Goal: Transaction & Acquisition: Obtain resource

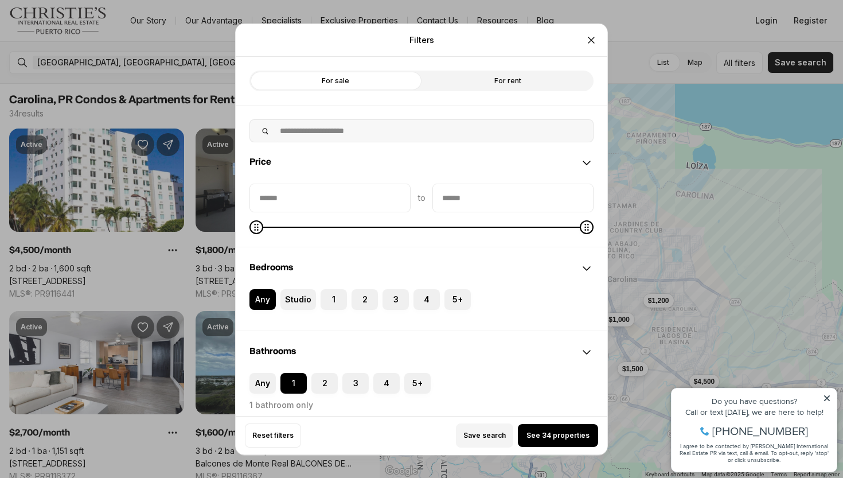
scroll to position [73, 0]
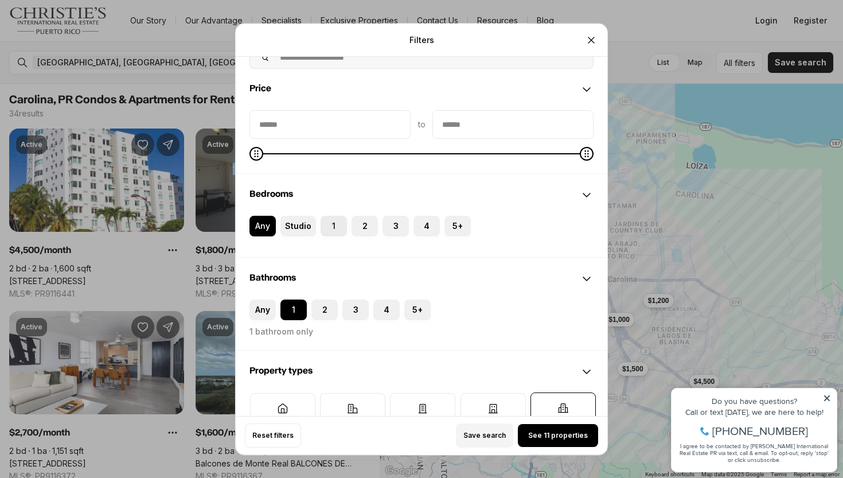
click at [333, 225] on label "1" at bounding box center [334, 226] width 26 height 21
click at [332, 225] on button "1" at bounding box center [326, 221] width 11 height 11
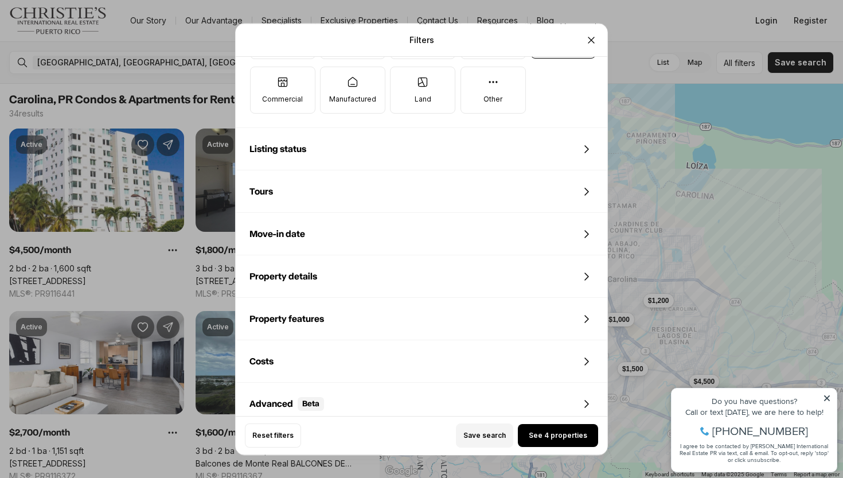
click at [402, 162] on div "Listing status" at bounding box center [422, 148] width 372 height 41
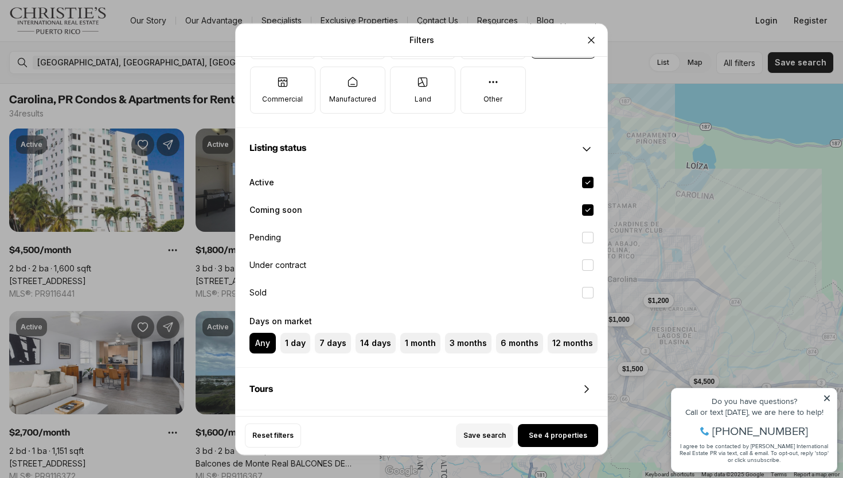
scroll to position [536, 0]
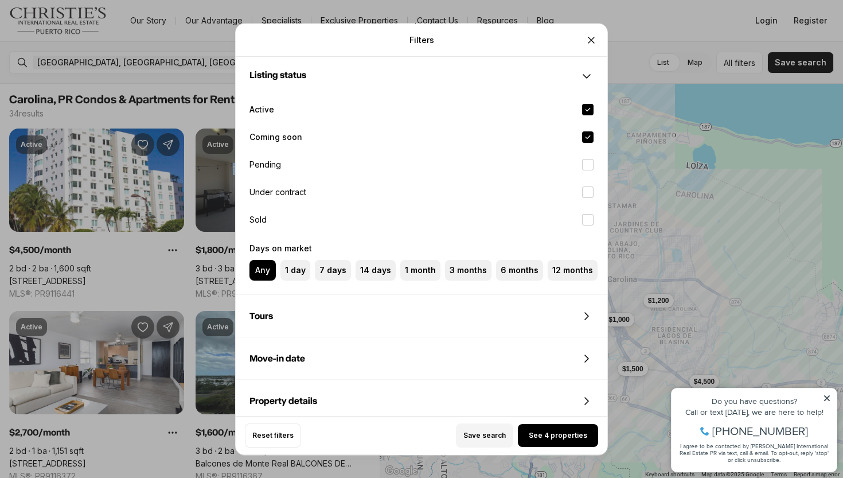
click at [510, 67] on div "Listing status" at bounding box center [422, 76] width 372 height 41
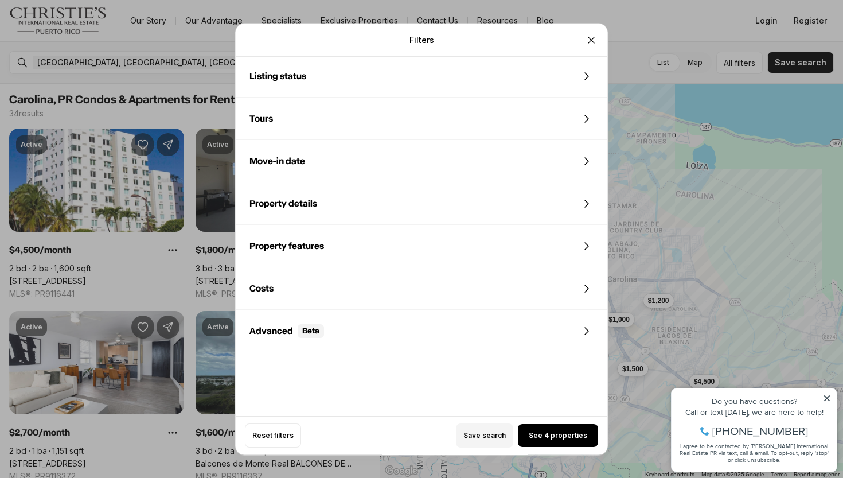
click at [427, 118] on div "Tours" at bounding box center [422, 118] width 372 height 41
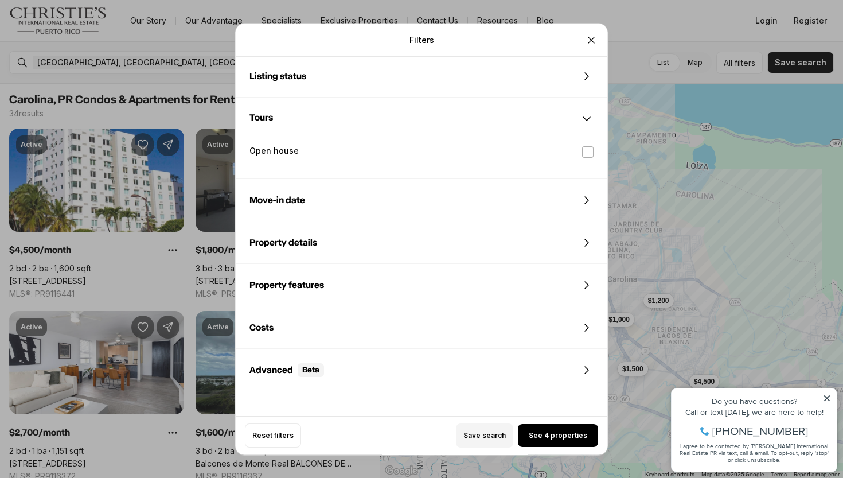
scroll to position [578, 0]
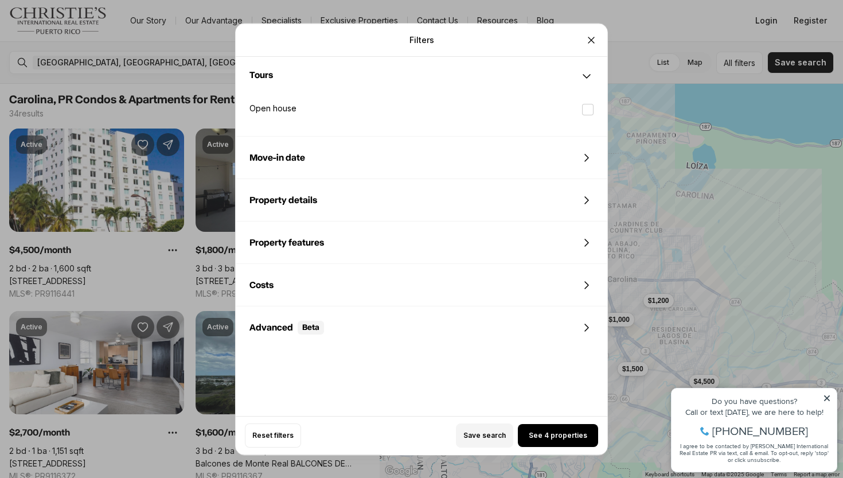
click at [444, 83] on div "Tours" at bounding box center [422, 76] width 372 height 41
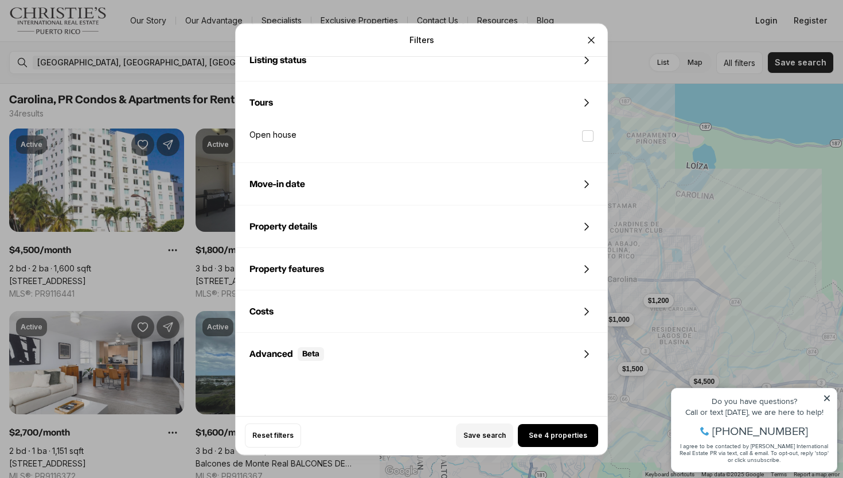
scroll to position [543, 0]
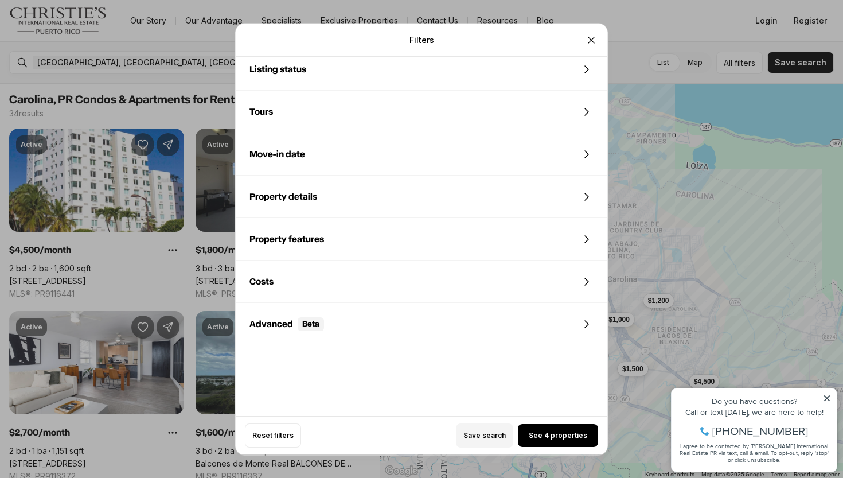
click at [391, 165] on div "Move-in date" at bounding box center [422, 154] width 372 height 41
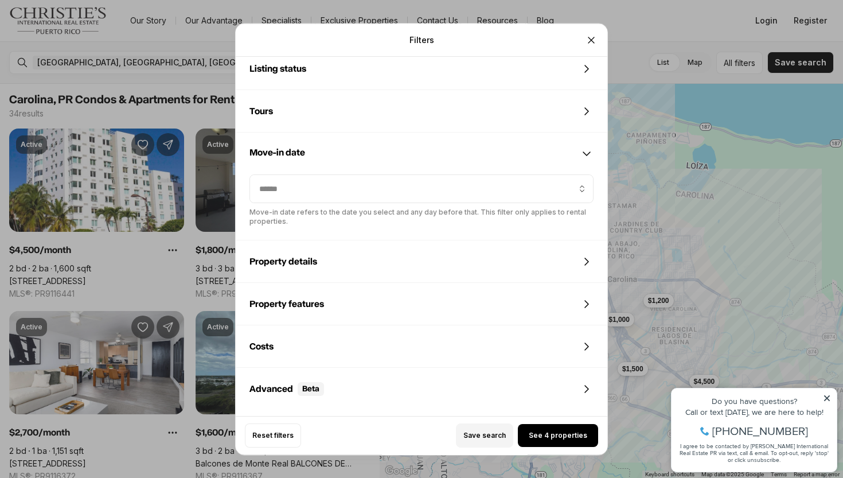
scroll to position [608, 0]
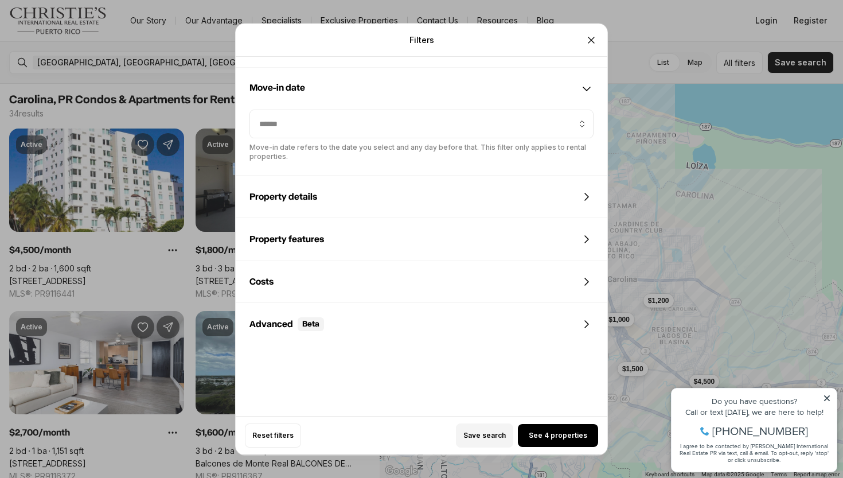
click at [410, 100] on div "Move-in date" at bounding box center [422, 88] width 372 height 41
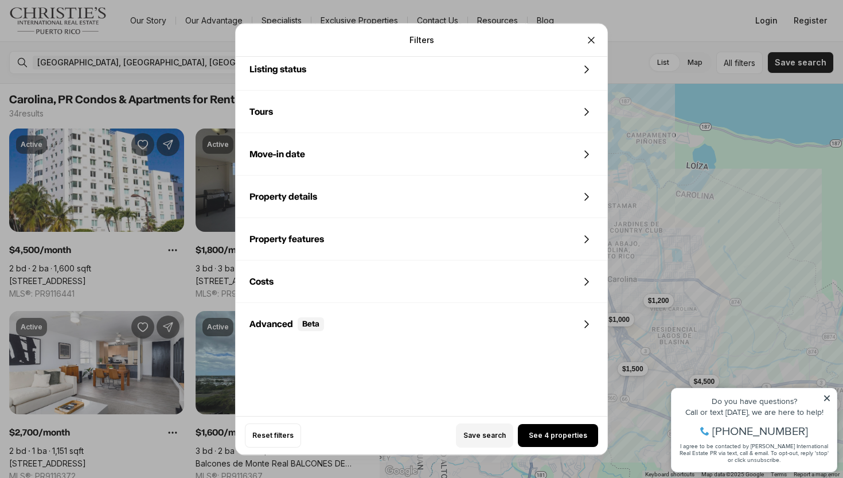
scroll to position [543, 0]
click at [319, 291] on div "Costs" at bounding box center [422, 281] width 372 height 41
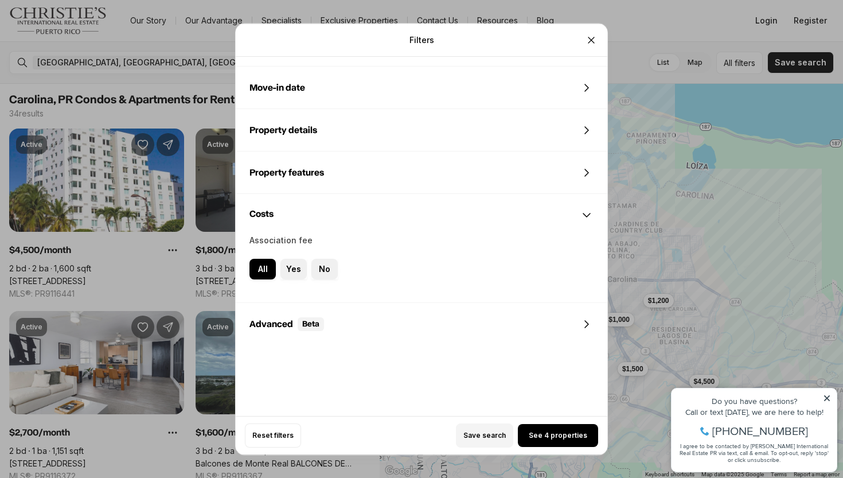
scroll to position [610, 0]
click at [330, 201] on div "Costs" at bounding box center [422, 214] width 372 height 41
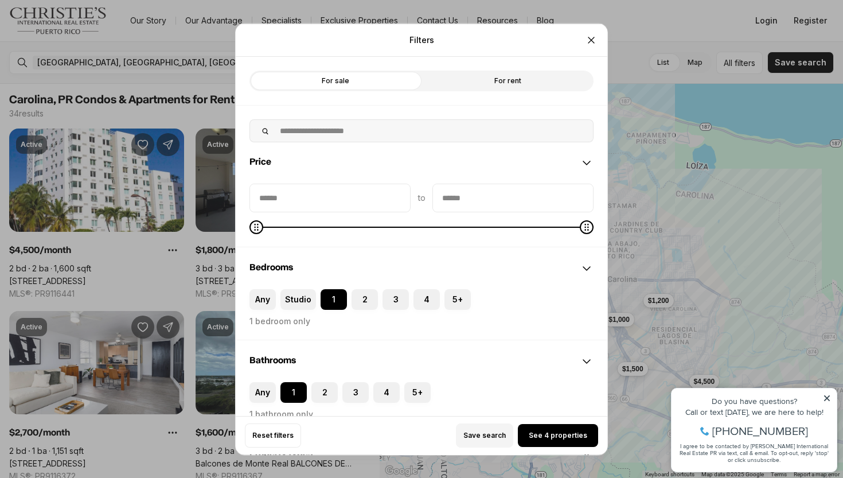
scroll to position [0, 0]
click at [356, 183] on div at bounding box center [329, 197] width 161 height 29
click at [344, 204] on input "priceMin" at bounding box center [330, 197] width 160 height 28
type input "****"
click at [531, 198] on input "priceMax" at bounding box center [513, 197] width 160 height 28
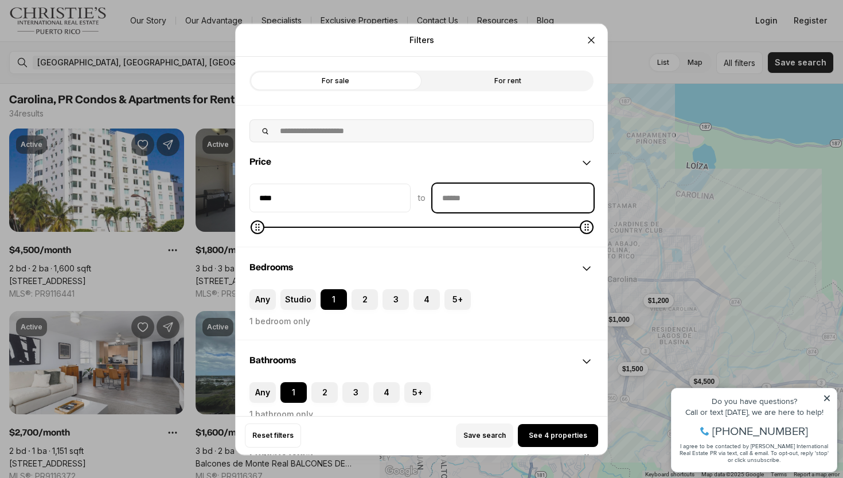
click at [531, 198] on input "priceMax" at bounding box center [513, 197] width 160 height 28
type input "****"
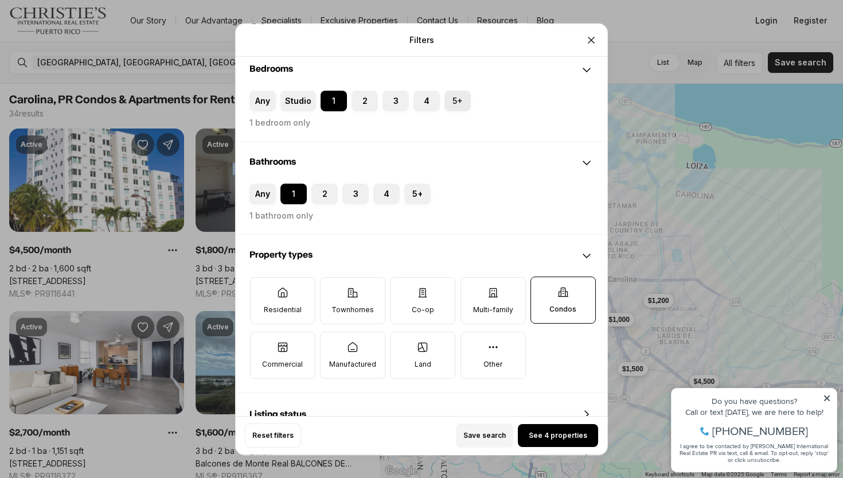
scroll to position [205, 0]
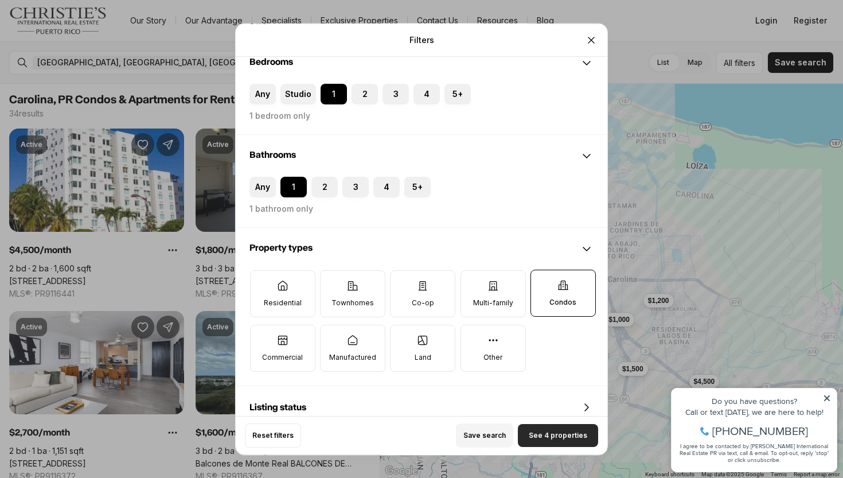
click at [548, 435] on span "See 4 properties" at bounding box center [558, 435] width 58 height 9
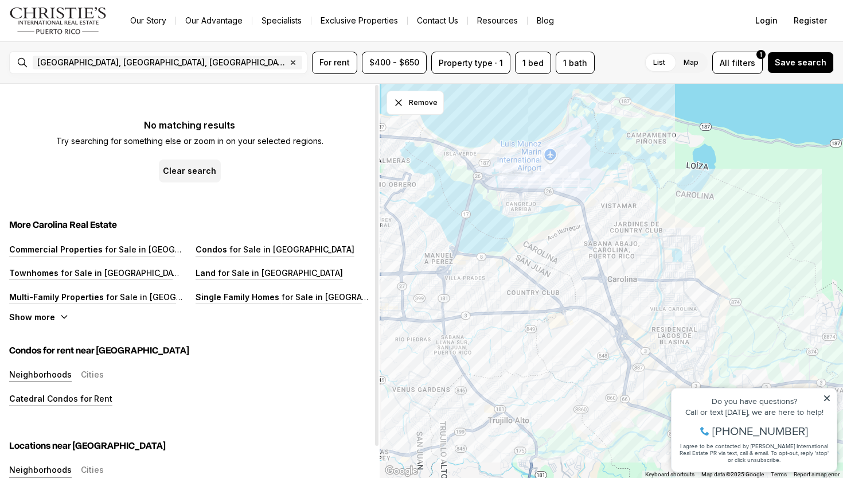
scroll to position [0, 0]
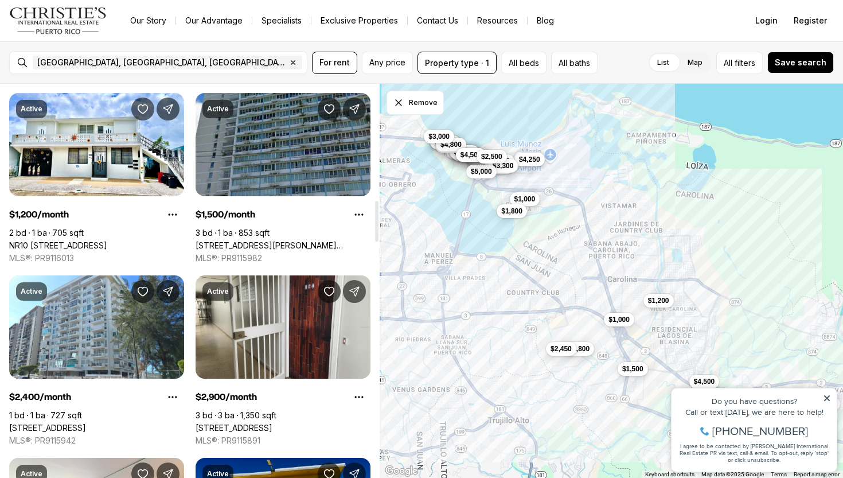
scroll to position [1131, 0]
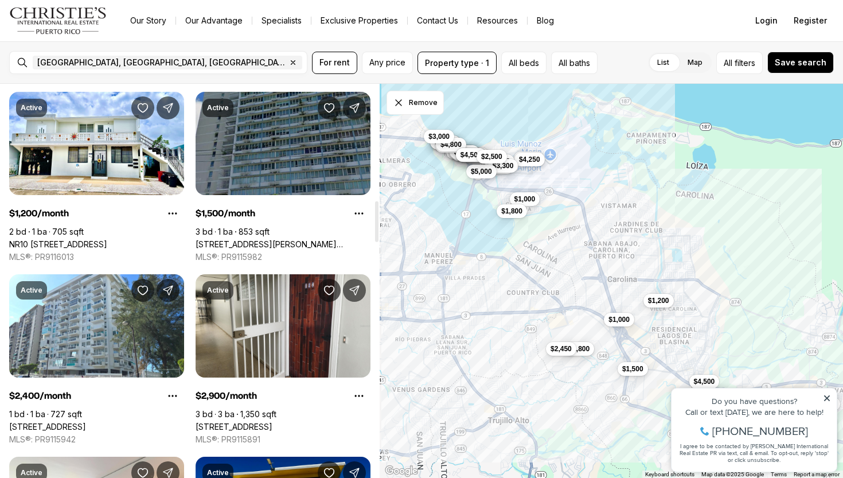
click at [280, 239] on link "[STREET_ADDRESS][PERSON_NAME][PERSON_NAME]" at bounding box center [283, 244] width 175 height 10
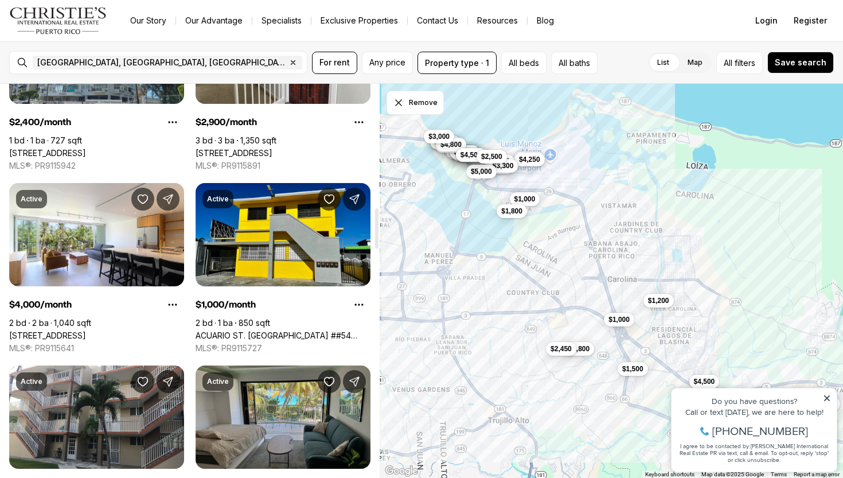
scroll to position [1206, 0]
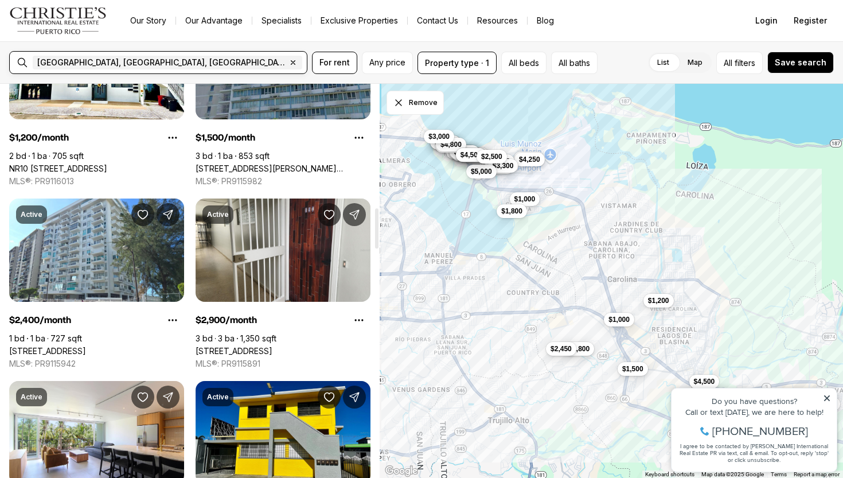
click at [304, 58] on input "text" at bounding box center [344, 63] width 80 height 14
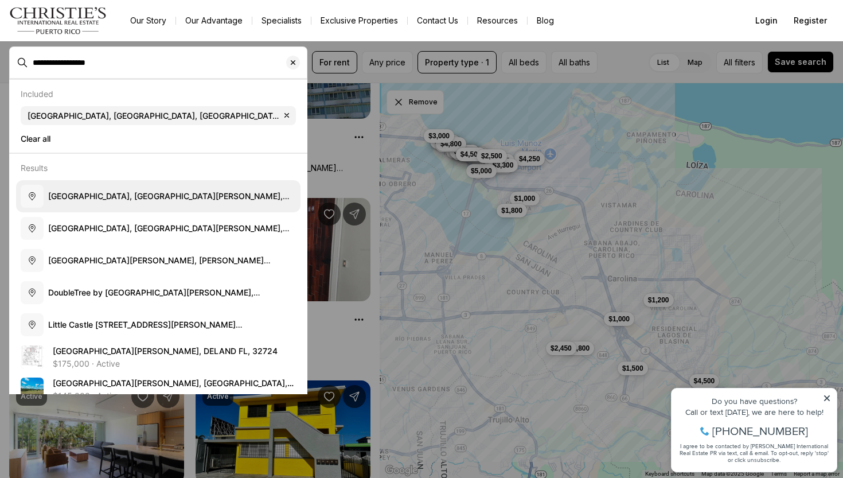
drag, startPoint x: 136, startPoint y: 58, endPoint x: 110, endPoint y: 199, distance: 142.9
click at [110, 199] on span "[GEOGRAPHIC_DATA], [GEOGRAPHIC_DATA][PERSON_NAME], [US_STATE]" at bounding box center [168, 201] width 241 height 21
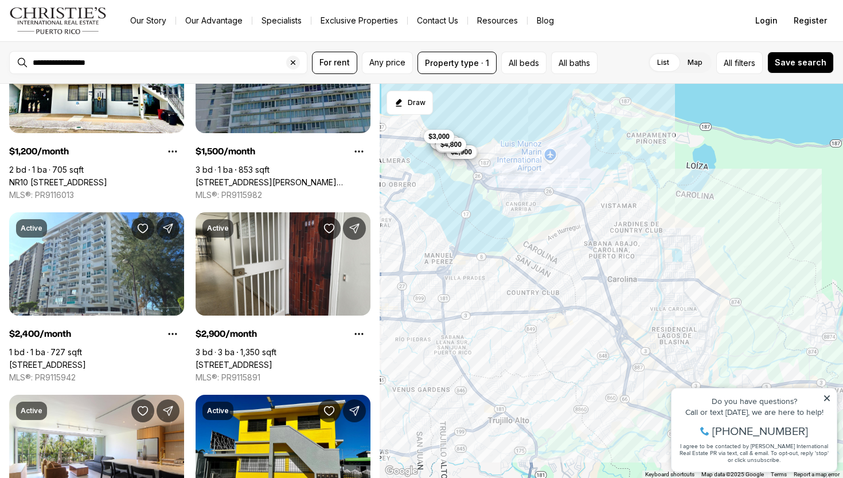
type input "**********"
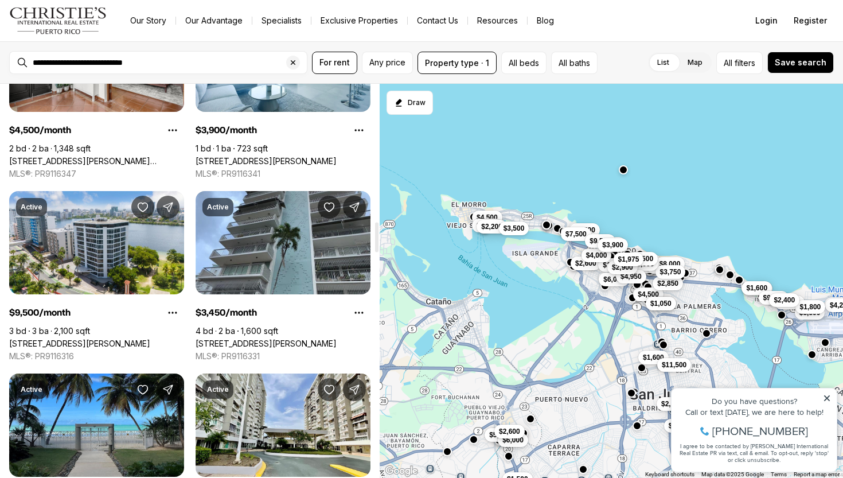
scroll to position [1249, 0]
